Goal: Information Seeking & Learning: Learn about a topic

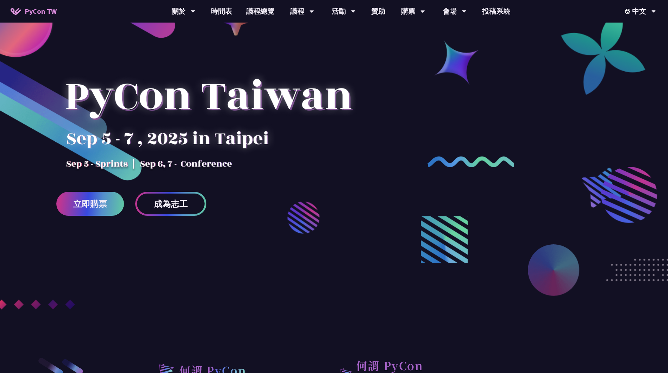
scroll to position [35, 0]
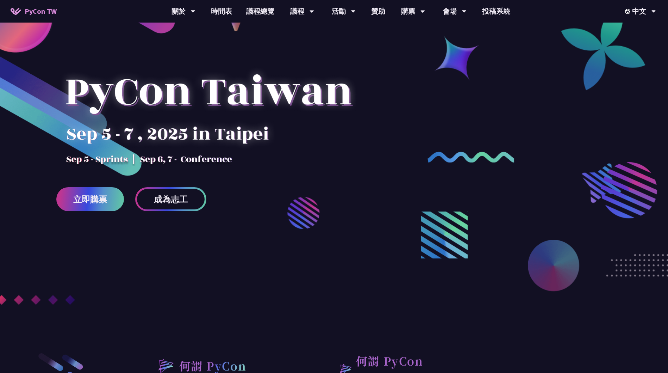
drag, startPoint x: 77, startPoint y: 137, endPoint x: 120, endPoint y: 137, distance: 43.7
click at [120, 137] on div at bounding box center [208, 104] width 304 height 123
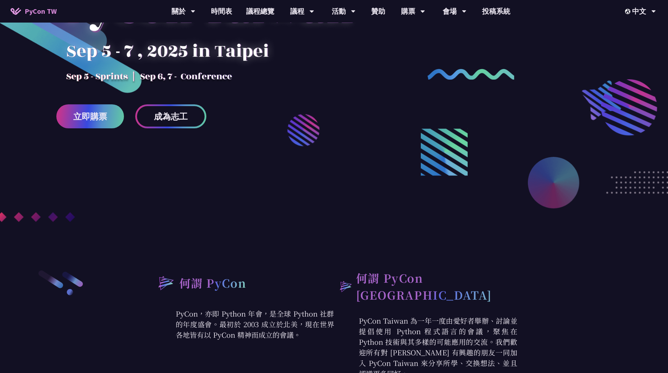
scroll to position [0, 0]
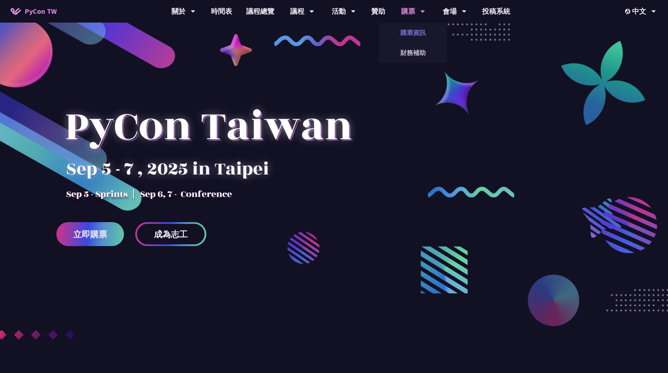
click at [407, 33] on link "購票資訊" at bounding box center [413, 32] width 68 height 17
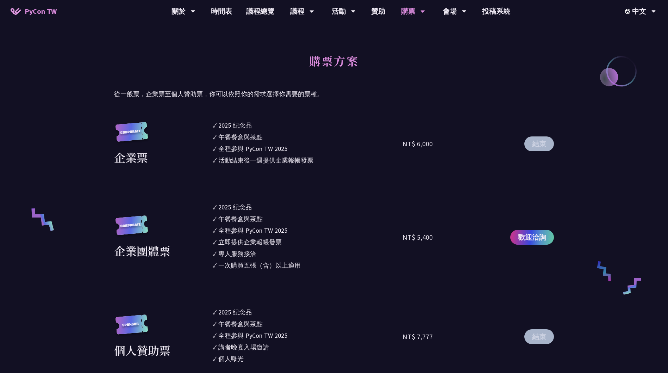
scroll to position [432, 0]
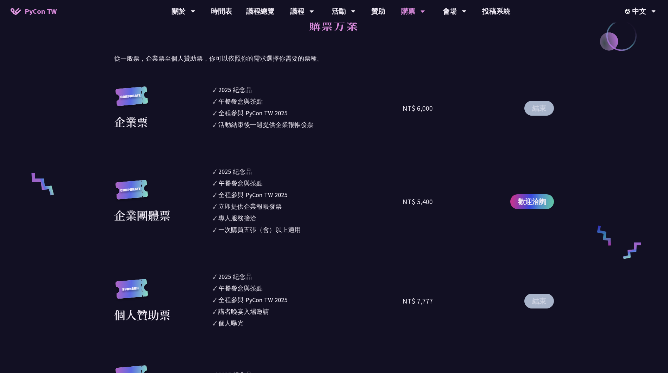
drag, startPoint x: 399, startPoint y: 109, endPoint x: 435, endPoint y: 109, distance: 36.3
click at [435, 109] on div "企業票 ✓ 2025 紀念品 ✓ 午餐餐盒與茶點 ✓ 全程參與 PyCon TW 2025 ✓ 活動結束後一週提供企業報帳發票 NT$ 6,000 結束" at bounding box center [334, 108] width 440 height 46
click at [433, 136] on section "企業票 ✓ 2025 紀念品 ✓ 午餐餐盒與茶點 ✓ 全程參與 PyCon TW 2025 ✓ 活動結束後一週提供企業報帳發票 NT$ 6,000 結束 企業…" at bounding box center [334, 327] width 440 height 485
drag, startPoint x: 406, startPoint y: 203, endPoint x: 436, endPoint y: 202, distance: 30.0
click at [436, 202] on div "企業團體票 ✓ 2025 紀念品 ✓ 午餐餐盒與茶點 ✓ 全程參與 PyCon TW 2025 ✓ 立即提供企業報帳發票 ✓ 專人服務接洽 ✓ 一次購買五張（…" at bounding box center [334, 202] width 440 height 70
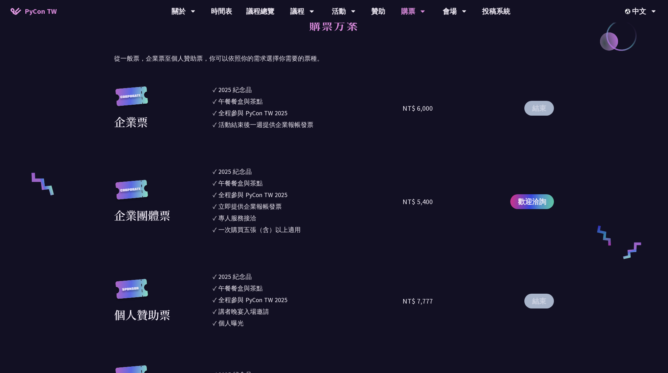
click at [429, 203] on div "NT$ 5,400" at bounding box center [418, 201] width 30 height 11
drag, startPoint x: 434, startPoint y: 202, endPoint x: 407, endPoint y: 201, distance: 26.4
click at [407, 201] on div "NT$ 5,400" at bounding box center [450, 202] width 95 height 70
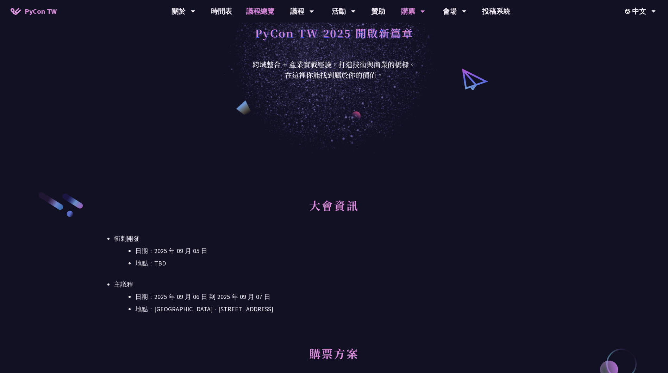
scroll to position [84, 0]
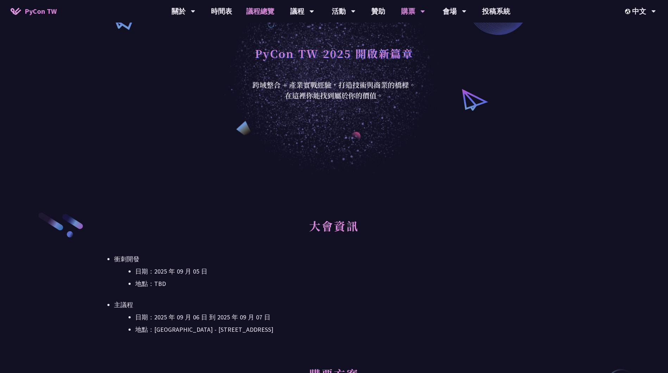
click at [268, 13] on link "議程總覽" at bounding box center [260, 11] width 42 height 23
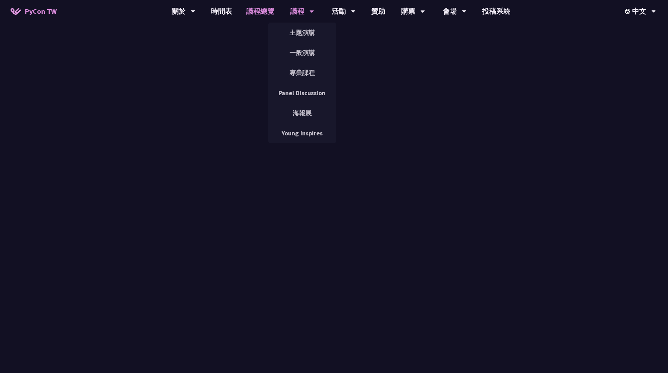
click at [301, 8] on div "議程" at bounding box center [302, 11] width 24 height 23
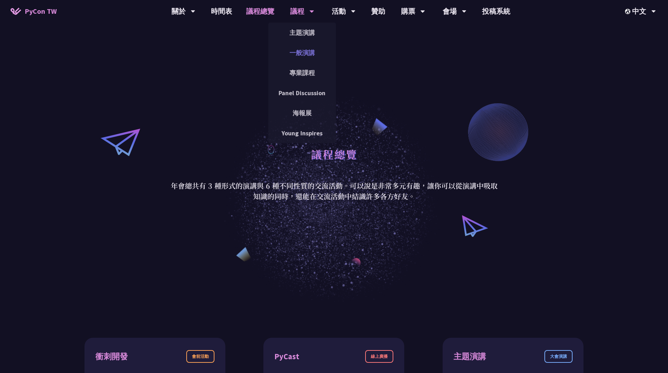
click at [298, 46] on link "一般演講" at bounding box center [302, 52] width 68 height 17
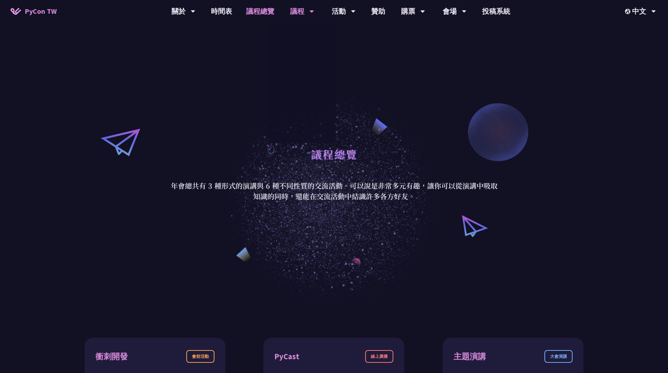
click at [299, 36] on link "主題演講" at bounding box center [302, 32] width 68 height 17
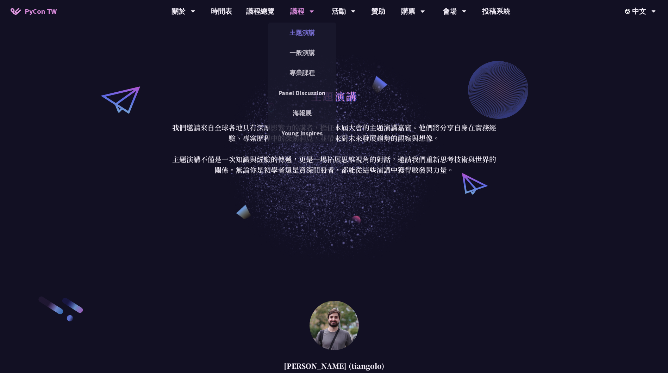
click at [300, 27] on link "主題演講" at bounding box center [302, 32] width 68 height 17
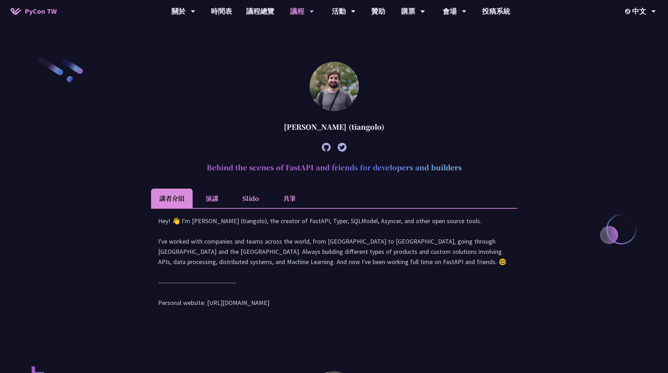
scroll to position [229, 0]
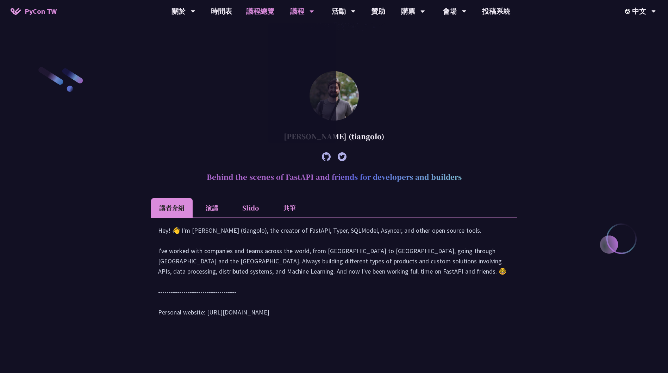
click at [264, 10] on link "議程總覽" at bounding box center [260, 11] width 42 height 23
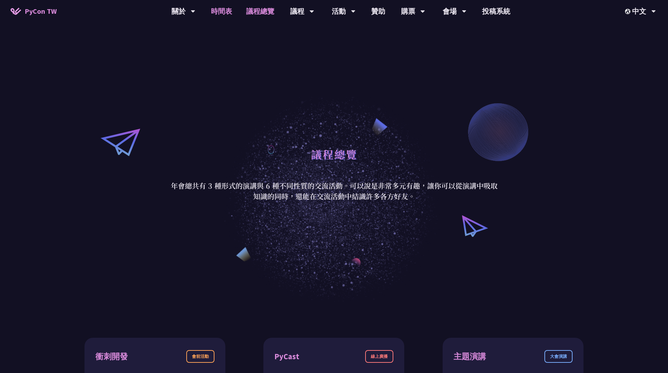
click at [229, 15] on link "時間表" at bounding box center [221, 11] width 35 height 23
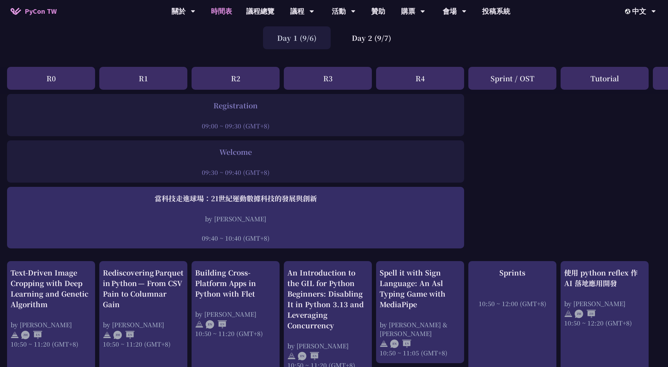
scroll to position [29, 0]
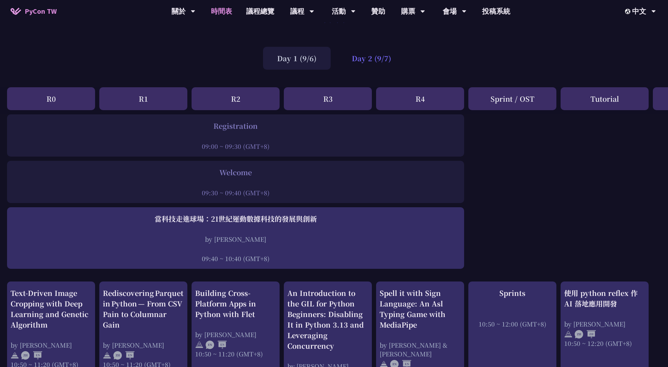
drag, startPoint x: 374, startPoint y: 57, endPoint x: 324, endPoint y: 57, distance: 49.7
click at [374, 57] on div "Day 2 (9/7)" at bounding box center [372, 58] width 68 height 23
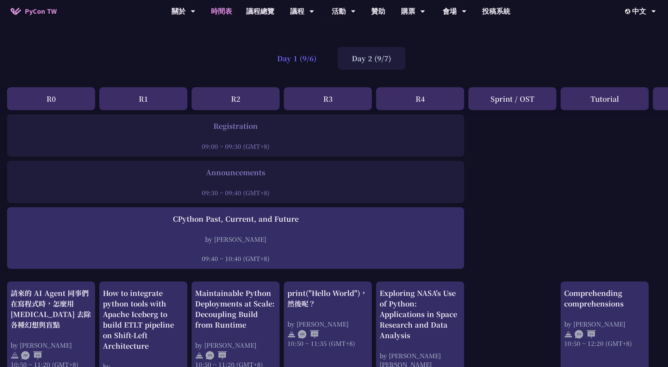
click at [281, 61] on div "Day 1 (9/6)" at bounding box center [297, 58] width 68 height 23
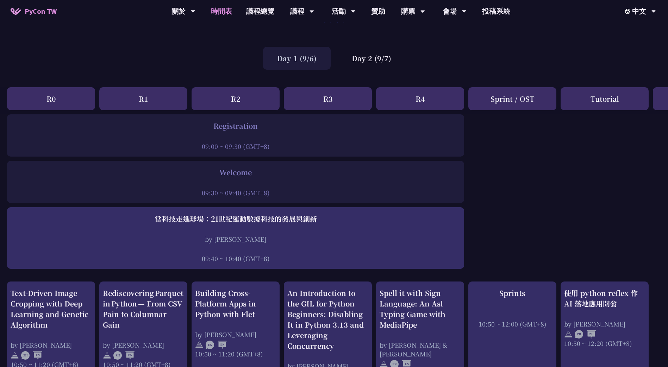
drag, startPoint x: 350, startPoint y: 61, endPoint x: 323, endPoint y: 60, distance: 26.4
click at [350, 61] on div "Day 2 (9/7)" at bounding box center [372, 58] width 68 height 23
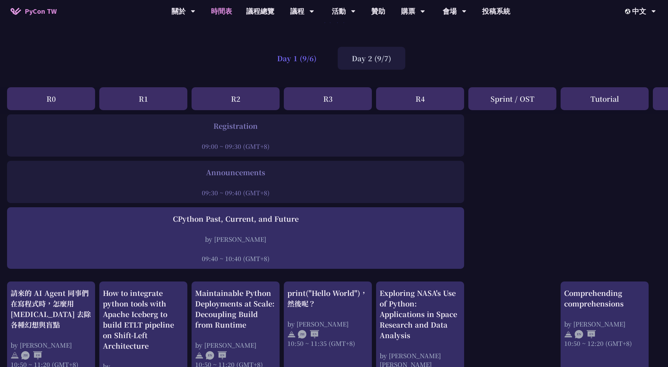
click at [310, 60] on div "Day 1 (9/6)" at bounding box center [297, 58] width 68 height 23
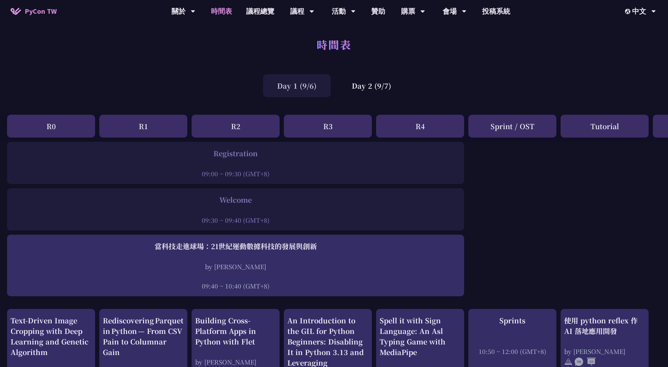
scroll to position [0, 0]
